Goal: Navigation & Orientation: Go to known website

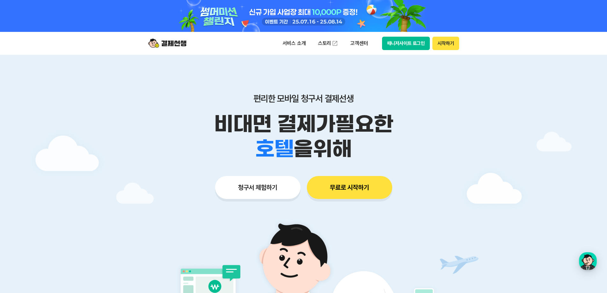
click at [412, 47] on button "매니저사이트 로그인" at bounding box center [406, 43] width 48 height 13
